Goal: Entertainment & Leisure: Consume media (video, audio)

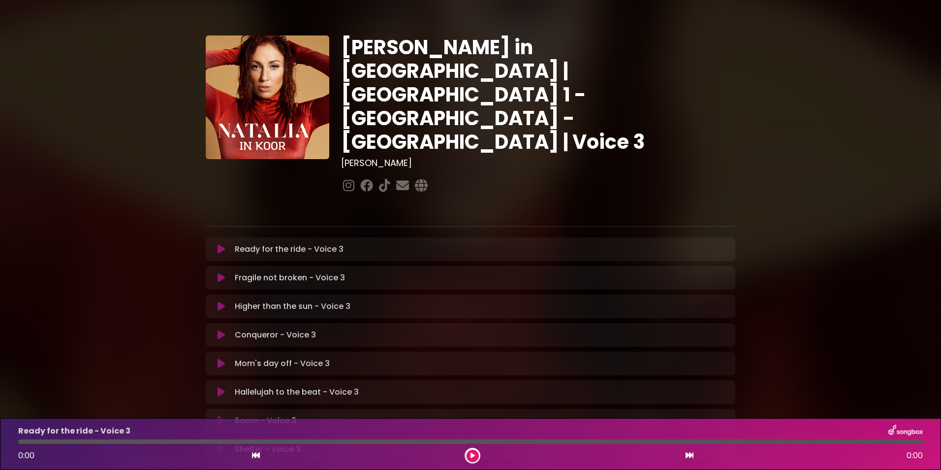
click at [744, 296] on div "[PERSON_NAME] in [GEOGRAPHIC_DATA] | [GEOGRAPHIC_DATA] 1 - [GEOGRAPHIC_DATA] - …" at bounding box center [471, 302] width 650 height 580
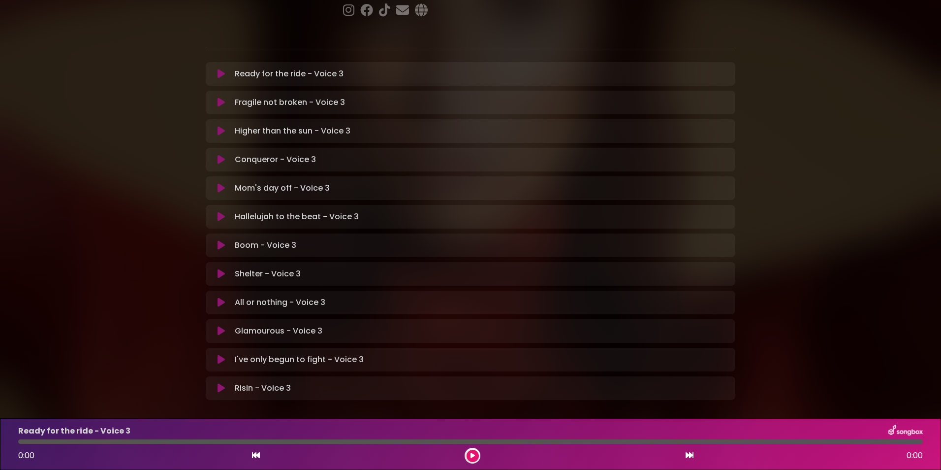
scroll to position [184, 0]
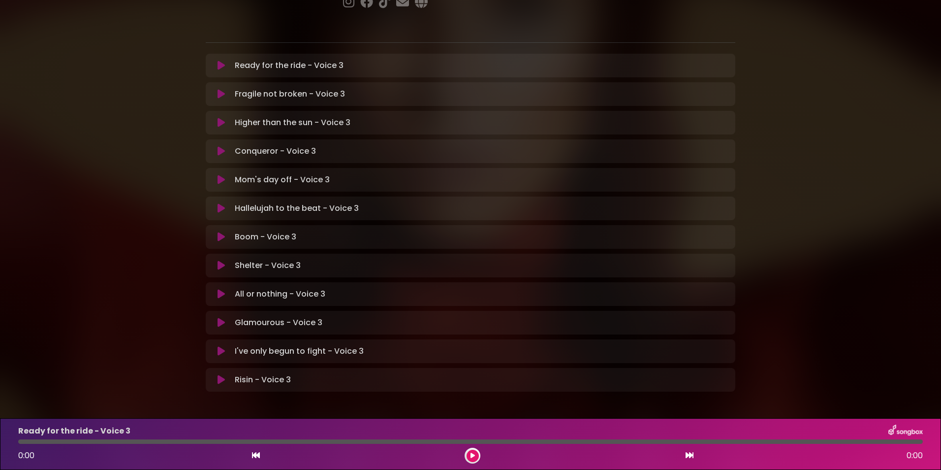
click at [282, 253] on div "Shelter - Voice 3 Loading Track... Your Feedback" at bounding box center [471, 265] width 530 height 24
click at [300, 259] on div "Shelter - Voice 3 Loading Track..." at bounding box center [480, 265] width 499 height 12
drag, startPoint x: 300, startPoint y: 226, endPoint x: 225, endPoint y: 227, distance: 75.3
click at [225, 260] on button at bounding box center [221, 265] width 19 height 10
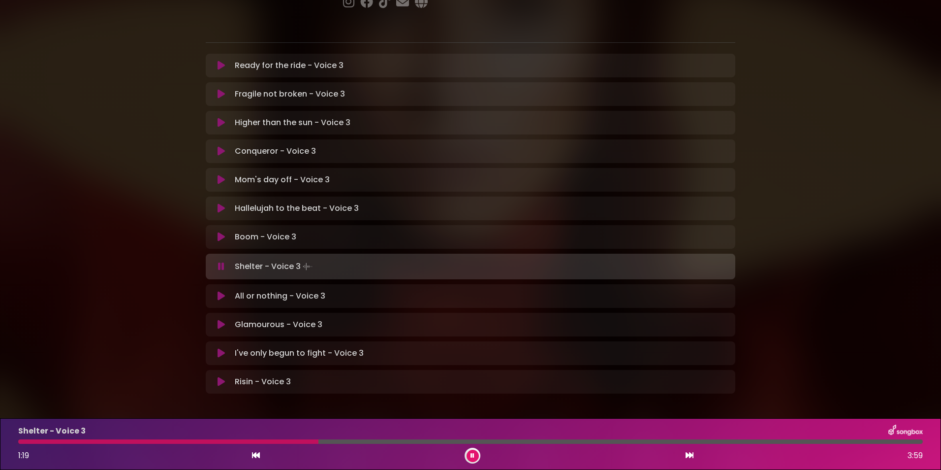
click at [290, 439] on div at bounding box center [168, 441] width 300 height 4
click at [290, 439] on div at bounding box center [164, 441] width 292 height 4
click at [290, 439] on div at bounding box center [163, 441] width 291 height 4
click at [280, 439] on div "Shelter - Voice 3 1:15 3:59" at bounding box center [470, 443] width 917 height 39
click at [280, 439] on div at bounding box center [164, 441] width 293 height 4
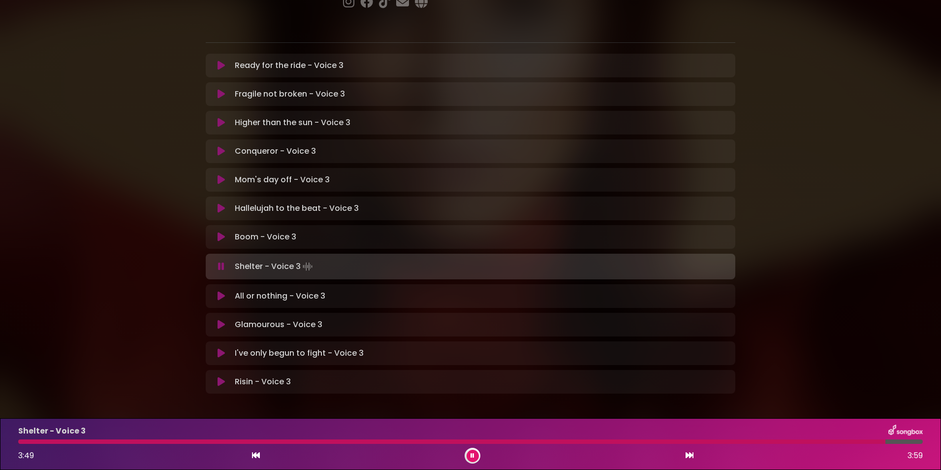
click at [117, 440] on div at bounding box center [451, 441] width 867 height 4
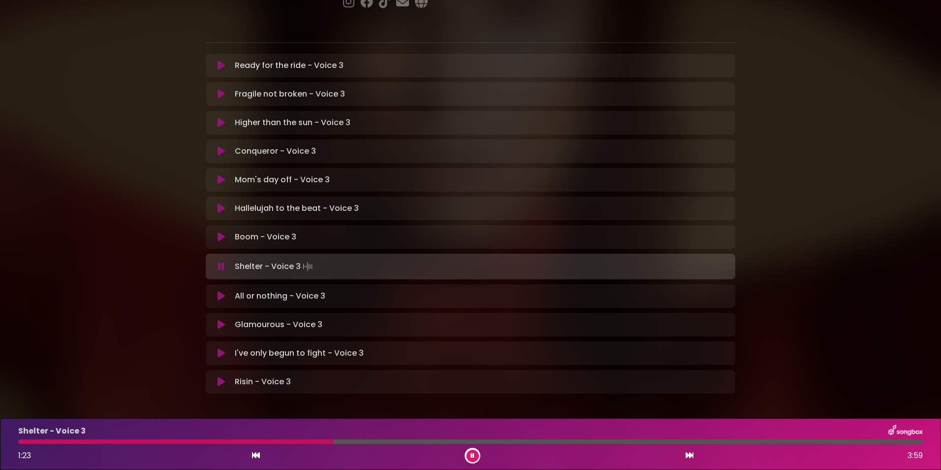
click at [300, 441] on div at bounding box center [176, 441] width 316 height 4
click at [282, 440] on div at bounding box center [162, 441] width 289 height 4
click at [262, 441] on div at bounding box center [158, 441] width 281 height 4
click at [262, 441] on div at bounding box center [140, 441] width 245 height 4
click at [252, 441] on div at bounding box center [179, 441] width 323 height 4
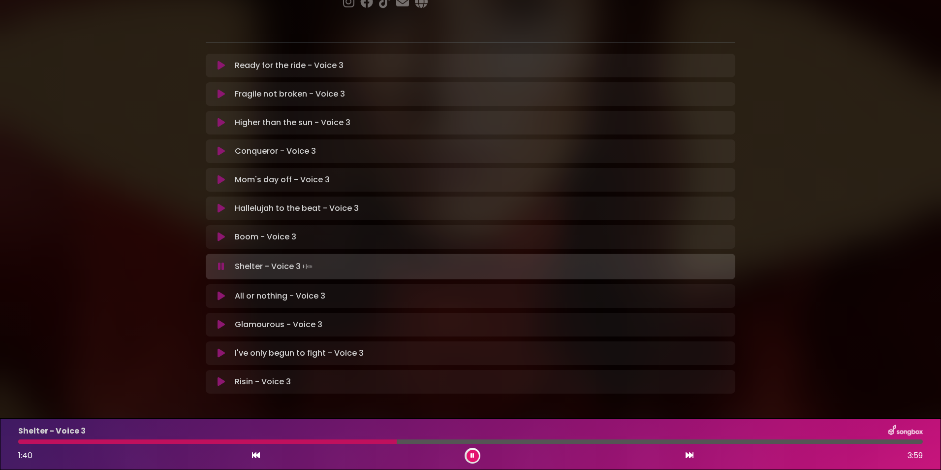
click at [252, 441] on div at bounding box center [207, 441] width 379 height 4
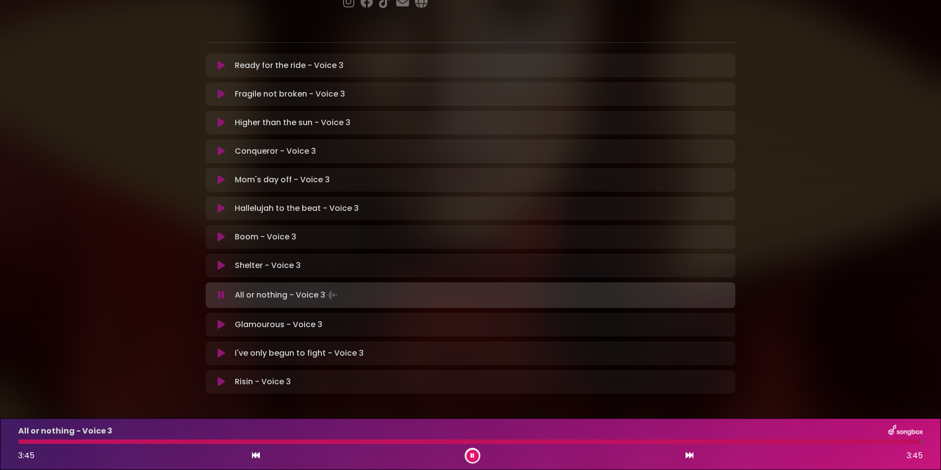
click at [23, 440] on div at bounding box center [469, 441] width 903 height 4
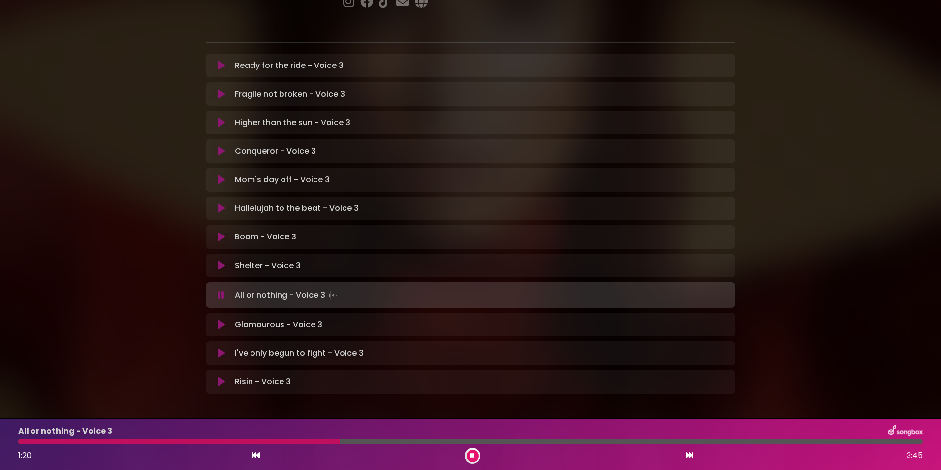
click at [23, 440] on div at bounding box center [178, 441] width 321 height 4
click at [42, 440] on div at bounding box center [470, 441] width 905 height 4
click at [89, 440] on div at bounding box center [470, 441] width 905 height 4
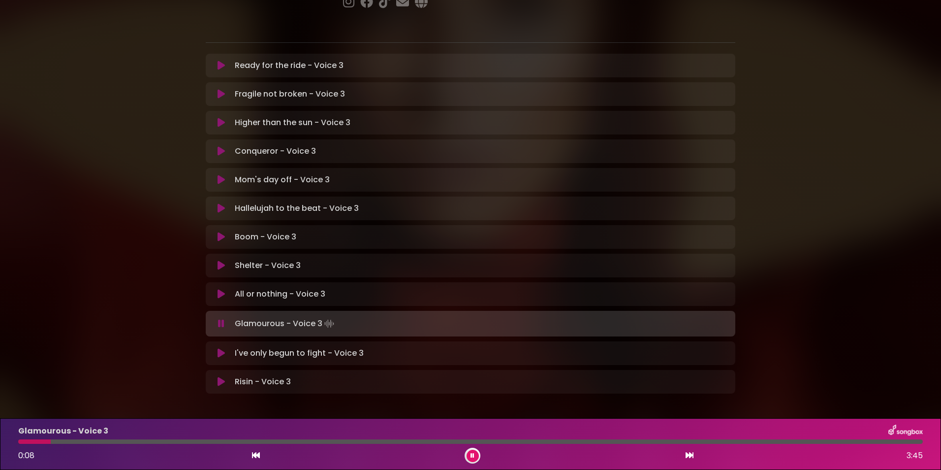
click at [470, 454] on button at bounding box center [473, 455] width 12 height 12
